Goal: Use online tool/utility: Utilize a website feature to perform a specific function

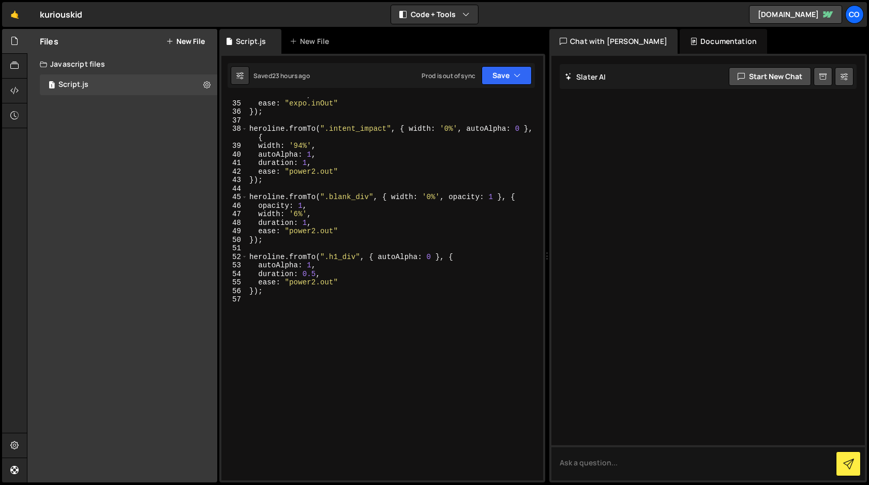
scroll to position [308, 0]
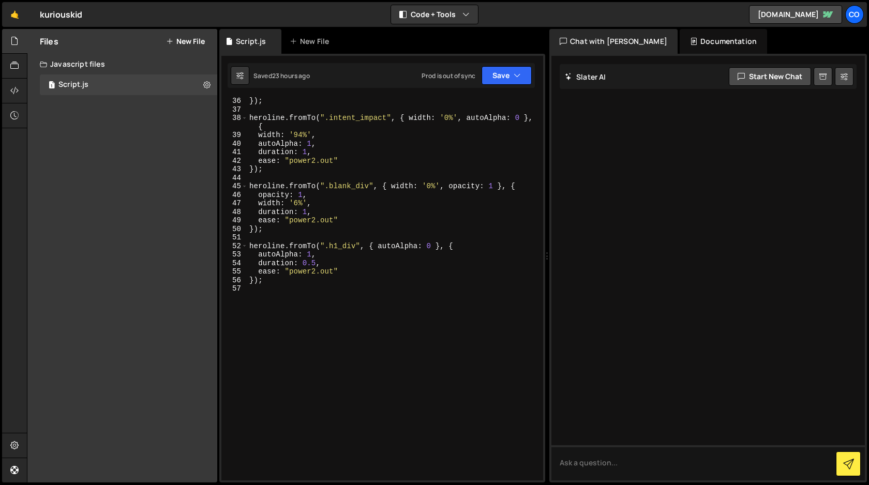
click at [313, 287] on div "}) ; heroline . fromTo ( ".intent_impact" , { width : '0%' , autoAlpha : 0 } , …" at bounding box center [393, 297] width 292 height 400
paste textarea "});"
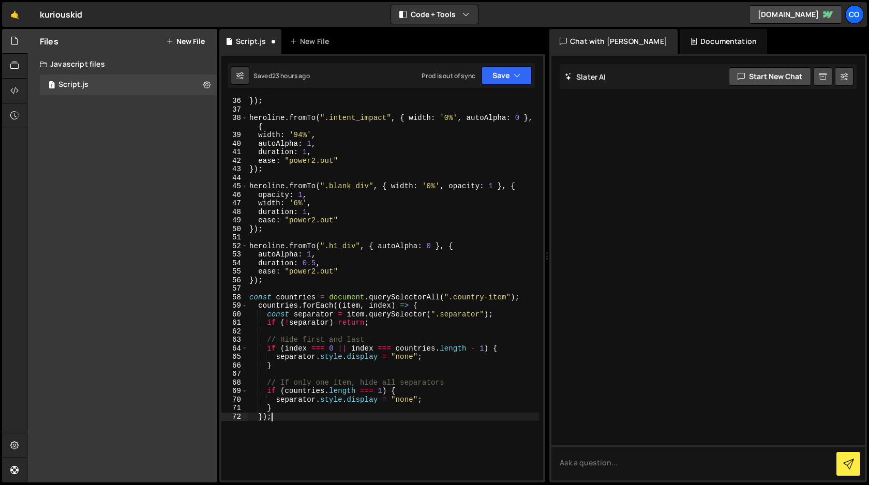
click at [489, 298] on div "}) ; heroline . fromTo ( ".intent_impact" , { width : '0%' , autoAlpha : 0 } , …" at bounding box center [393, 297] width 292 height 400
click at [497, 77] on button "Save" at bounding box center [506, 75] width 50 height 19
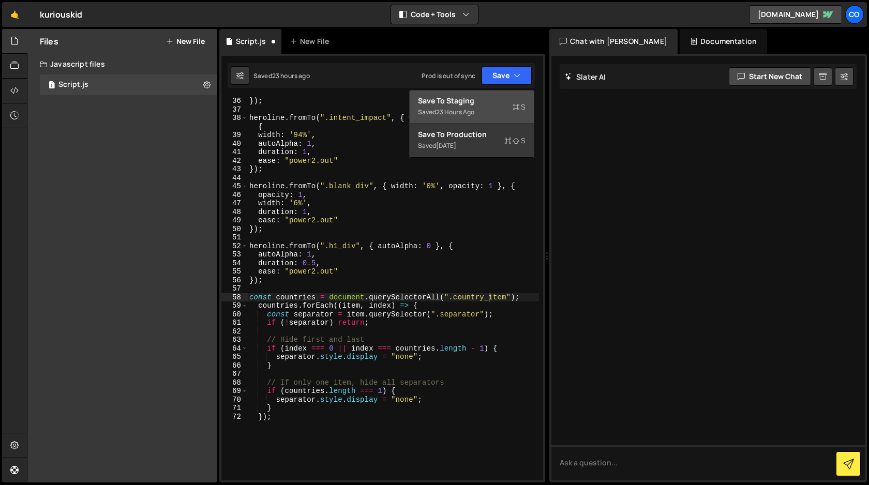
click at [478, 105] on div "Save to Staging S" at bounding box center [472, 101] width 108 height 10
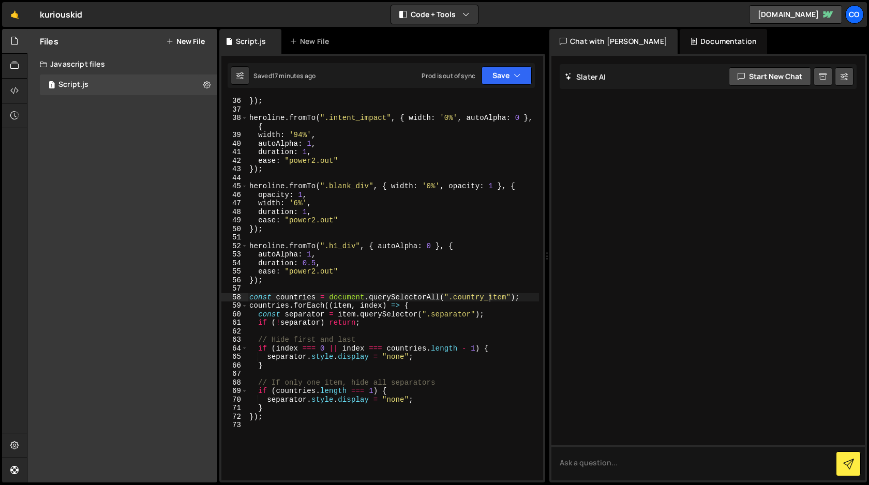
scroll to position [0, 1]
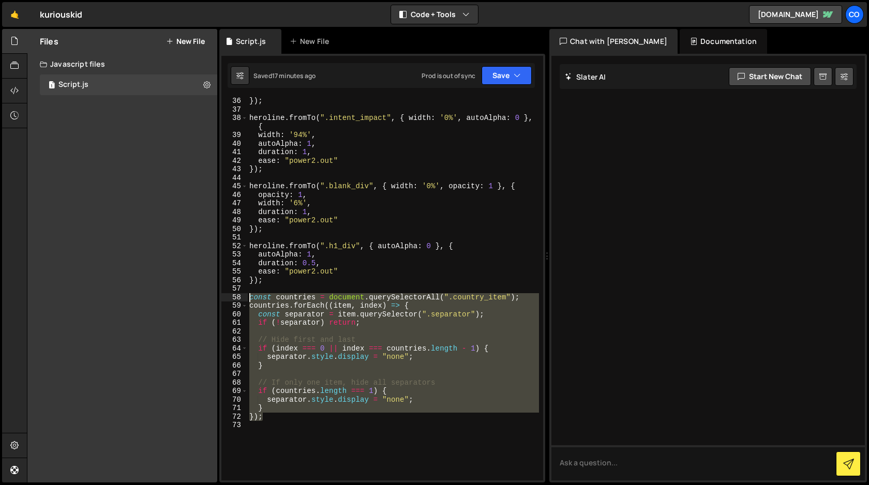
drag, startPoint x: 267, startPoint y: 420, endPoint x: 229, endPoint y: 297, distance: 128.9
click at [229, 297] on div "}); 36 37 38 39 40 41 42 43 44 45 46 47 48 49 50 51 52 53 54 55 56 57 58 59 60 …" at bounding box center [382, 288] width 322 height 383
type textarea "const countries = document.querySelectorAll(".country_item"); countries.forEach…"
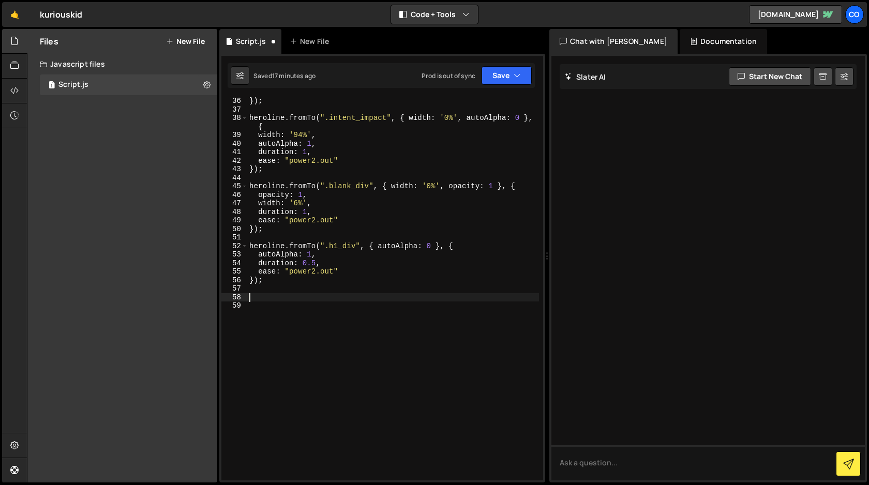
scroll to position [0, 0]
click at [511, 79] on button "Save" at bounding box center [506, 75] width 50 height 19
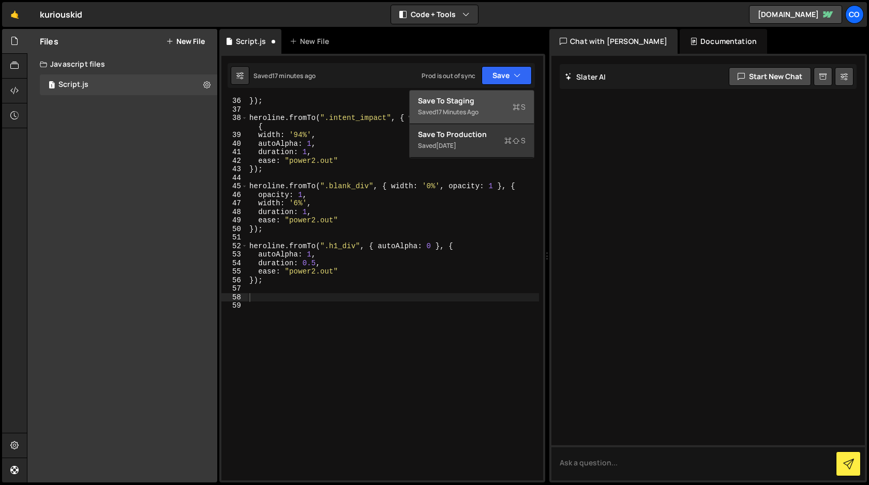
click at [489, 103] on div "Save to Staging S" at bounding box center [472, 101] width 108 height 10
